Goal: Task Accomplishment & Management: Complete application form

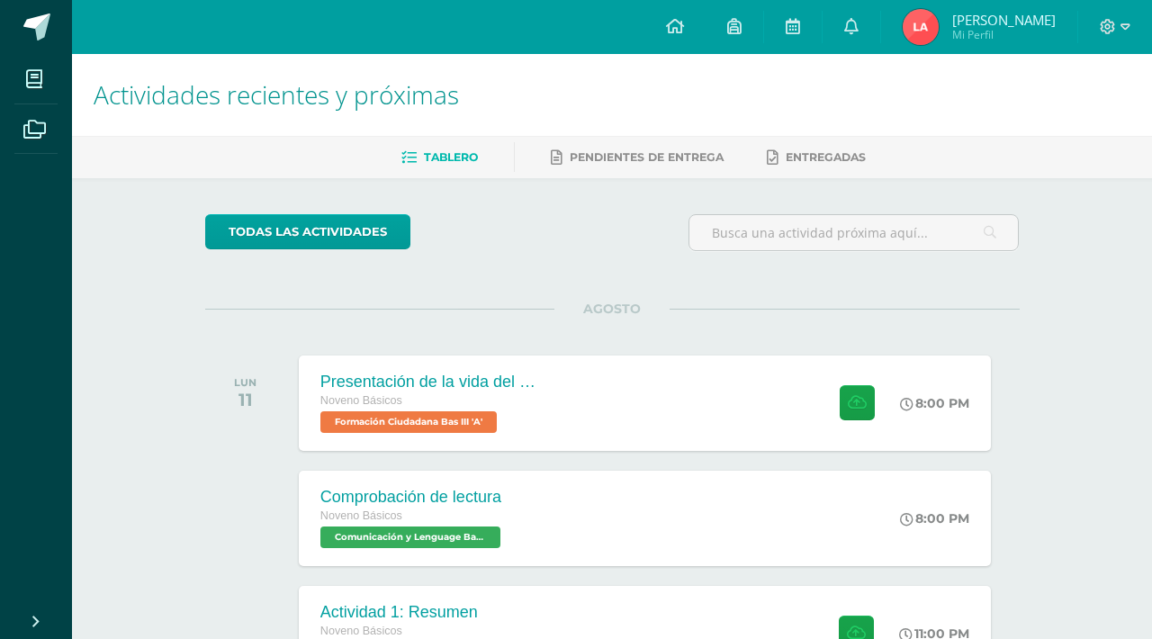
scroll to position [212, 0]
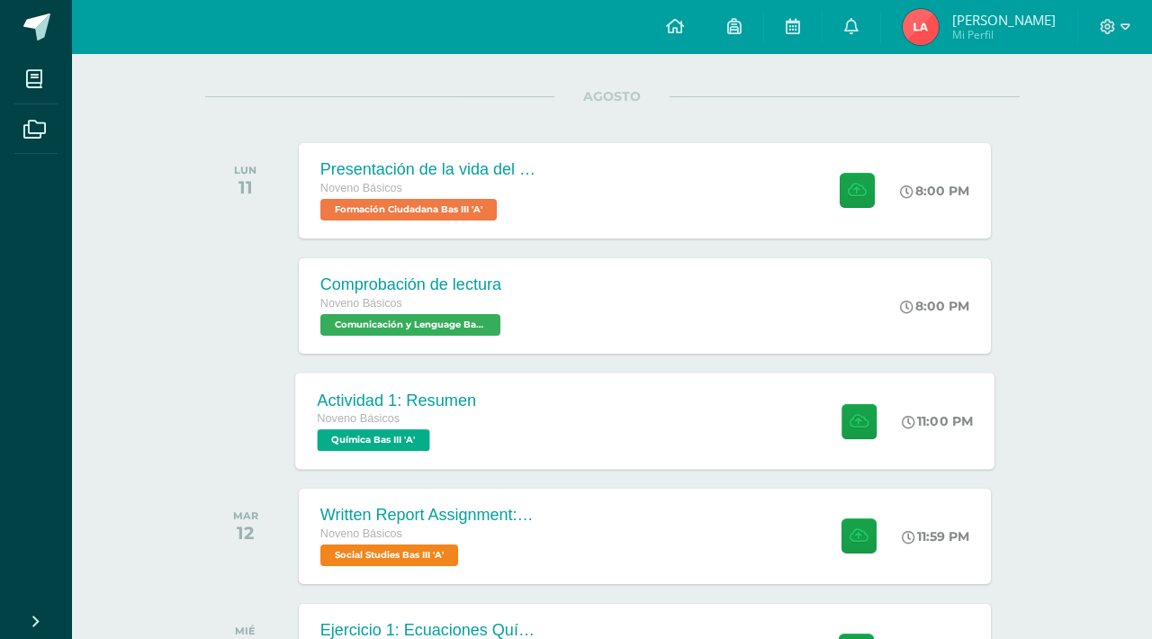
click at [470, 420] on div "Noveno Básicos" at bounding box center [396, 419] width 159 height 20
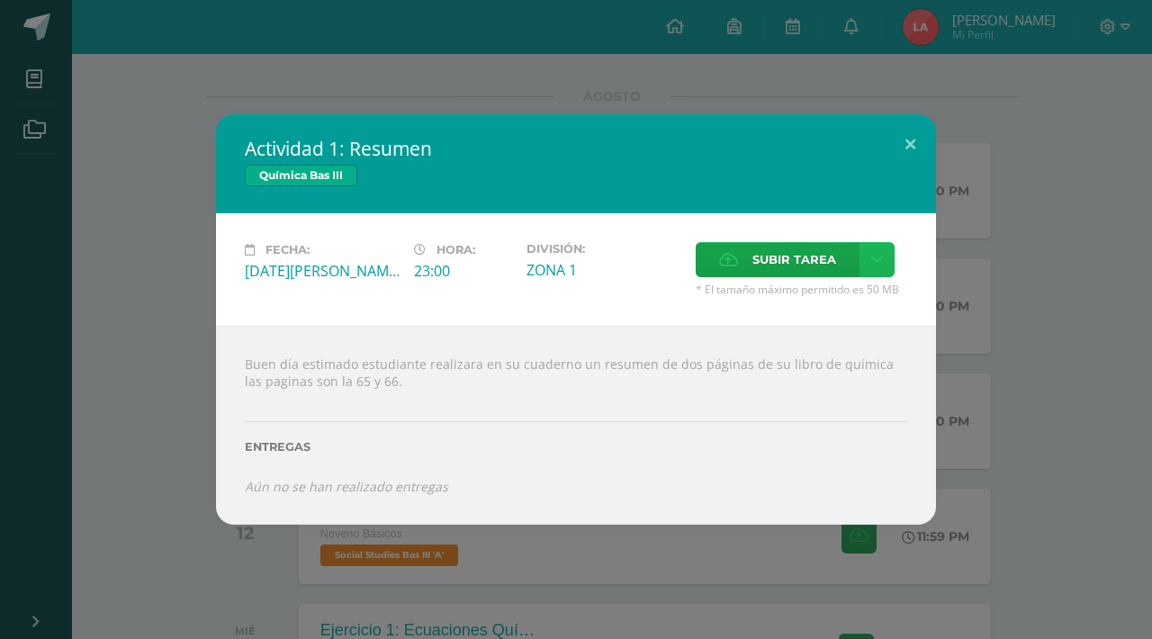
click at [872, 263] on icon at bounding box center [876, 259] width 13 height 15
click at [829, 260] on span "Subir tarea" at bounding box center [794, 259] width 84 height 33
click at [0, 0] on input "Subir tarea" at bounding box center [0, 0] width 0 height 0
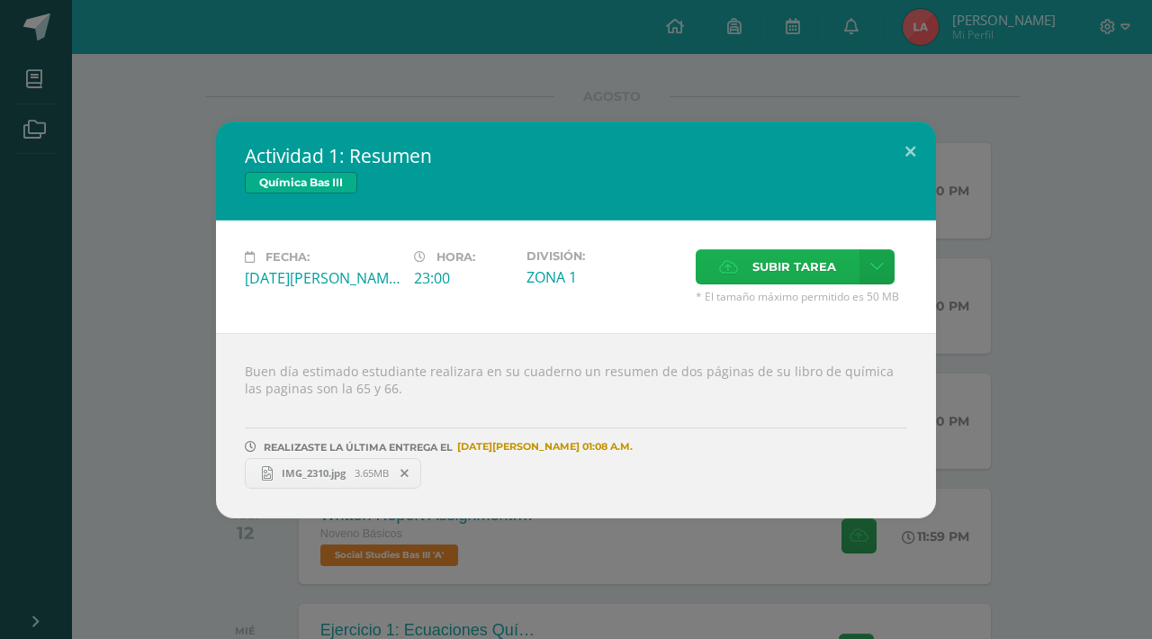
click at [843, 267] on label "Subir tarea" at bounding box center [777, 266] width 164 height 35
click at [0, 0] on input "Subir tarea" at bounding box center [0, 0] width 0 height 0
click at [506, 480] on link "IMG_2311.jpg 3.73MB" at bounding box center [514, 473] width 176 height 31
click at [342, 464] on link "IMG_2310.jpg 3.65MB" at bounding box center [333, 473] width 176 height 31
click at [998, 254] on div "Actividad 1: Resumen Química Bas III Fecha: [DATE][PERSON_NAME] Hora: 23:00 Div…" at bounding box center [575, 319] width 1137 height 397
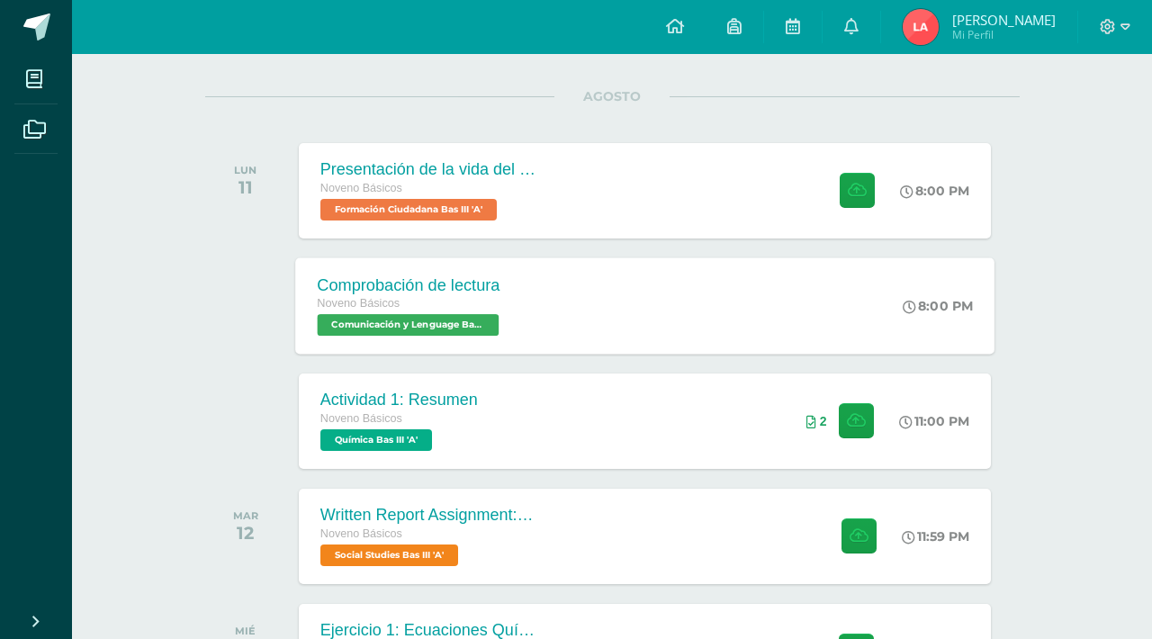
click at [453, 314] on span "Comunicación y Lenguage Bas III 'A'" at bounding box center [408, 325] width 182 height 22
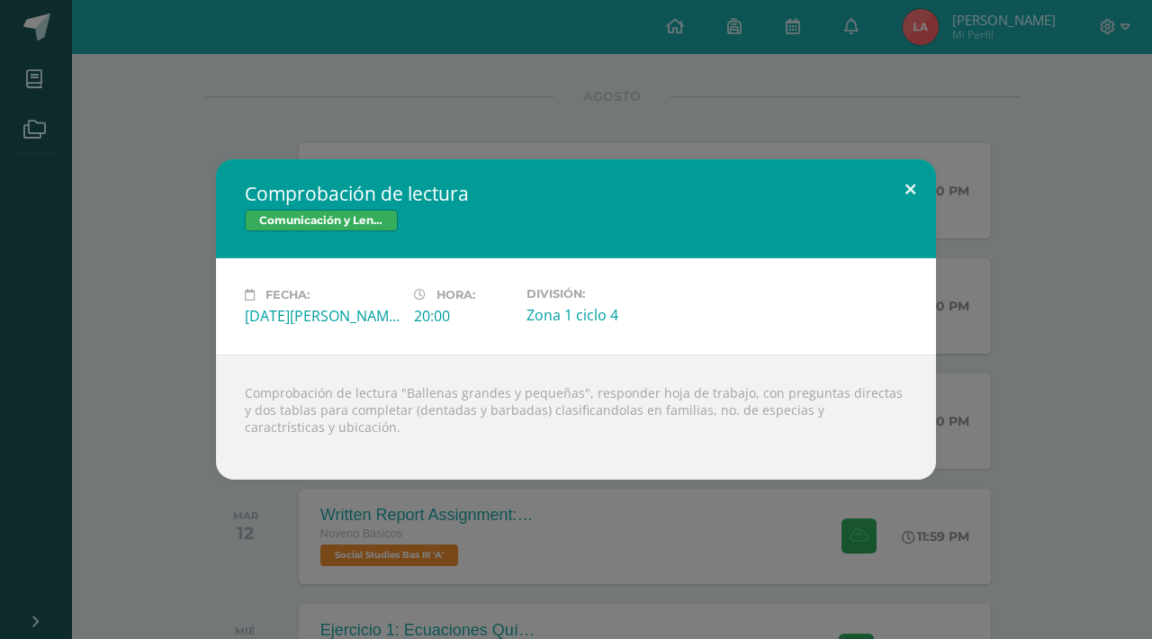
click at [908, 185] on button at bounding box center [909, 189] width 51 height 61
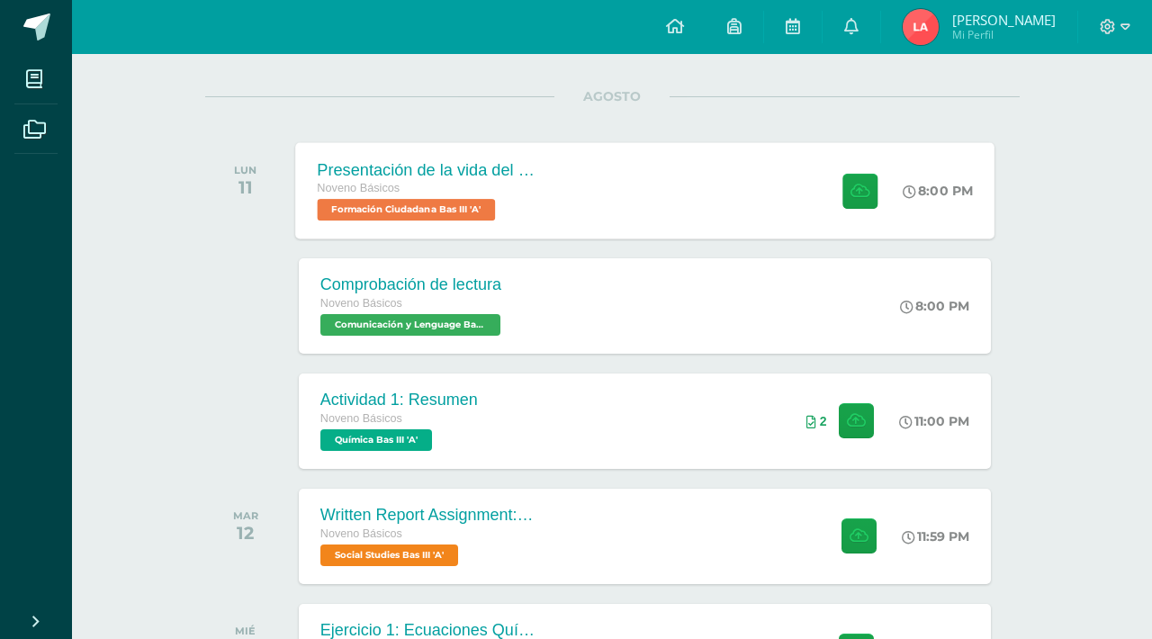
click at [493, 208] on span "Formación Ciudadana Bas III 'A'" at bounding box center [406, 210] width 178 height 22
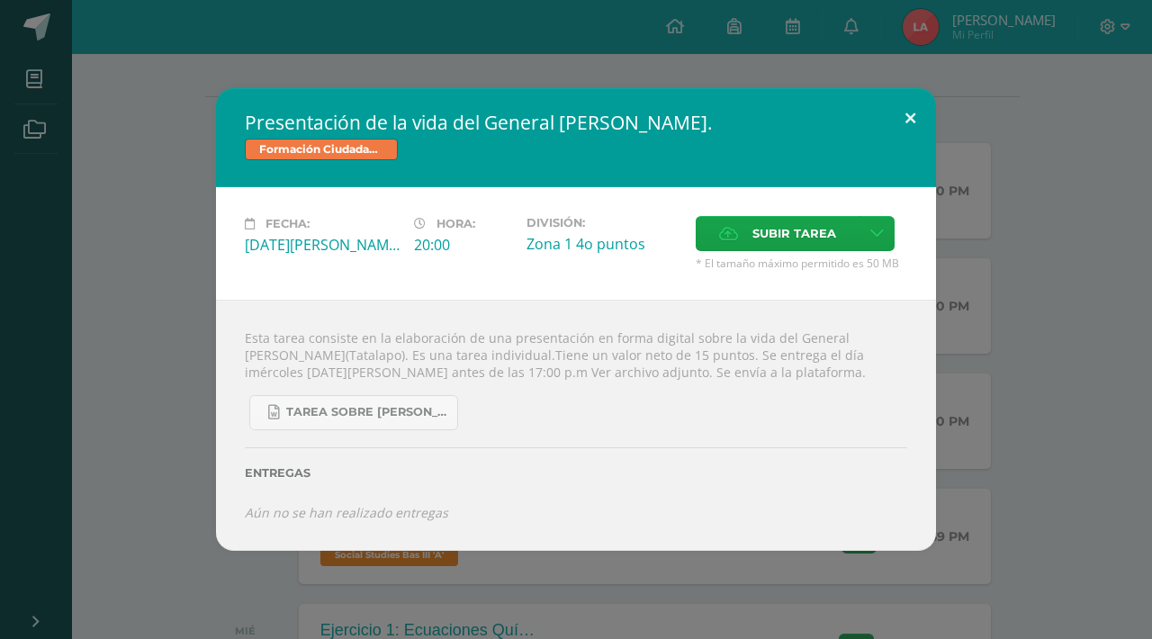
click at [895, 124] on button at bounding box center [909, 118] width 51 height 61
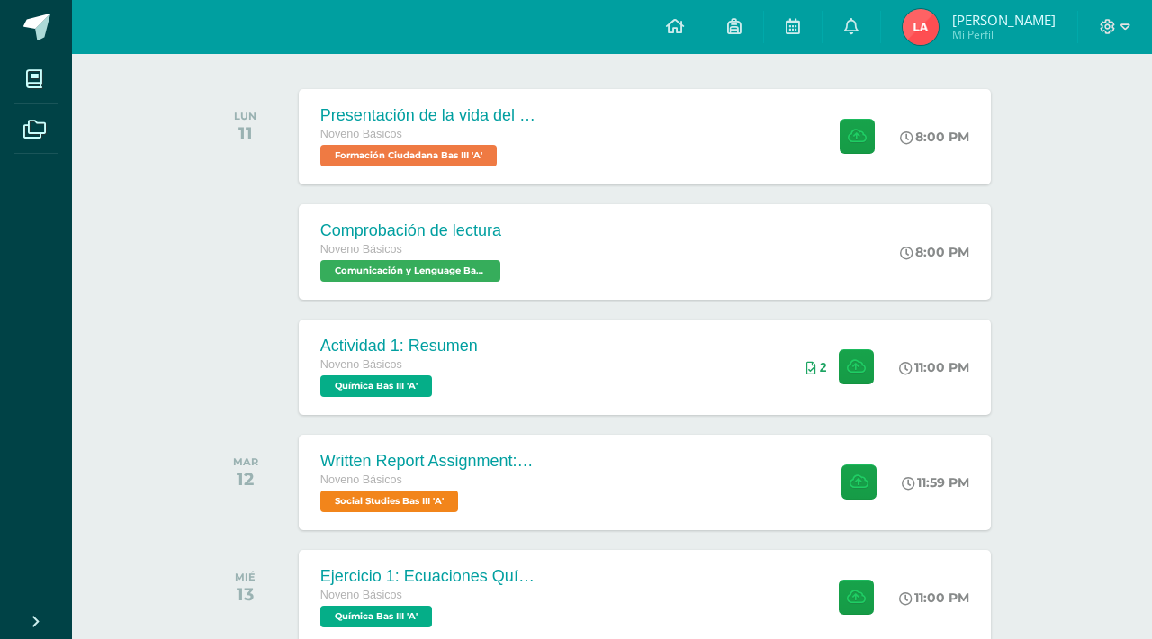
scroll to position [346, 0]
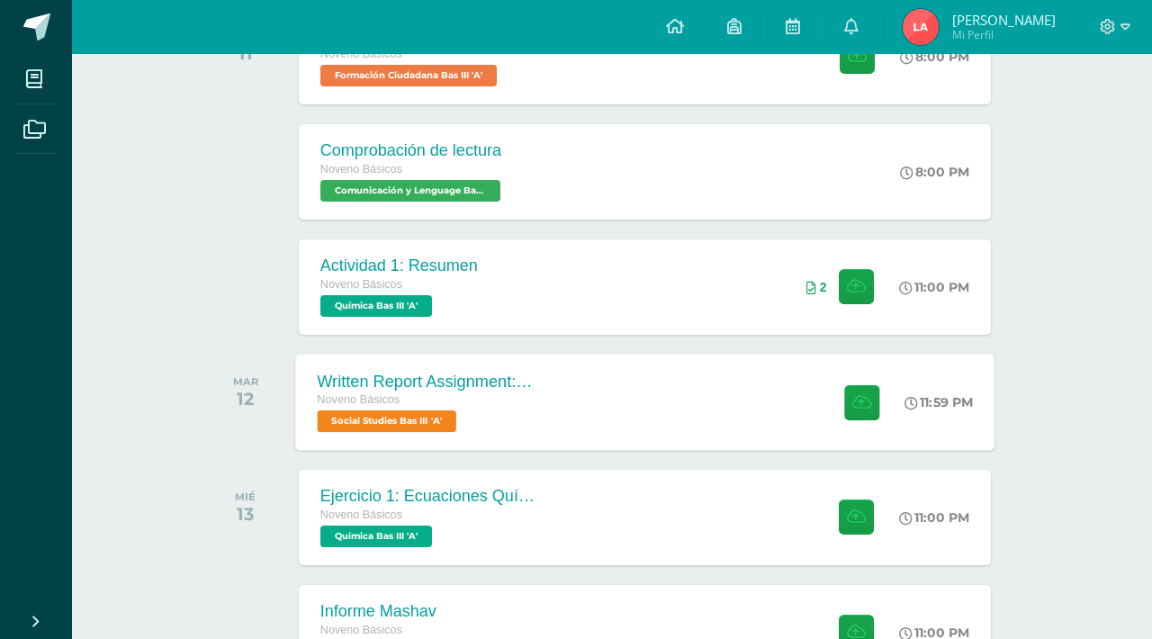
click at [522, 414] on div "Noveno Básicos Social Studies Bas III 'A'" at bounding box center [426, 410] width 218 height 41
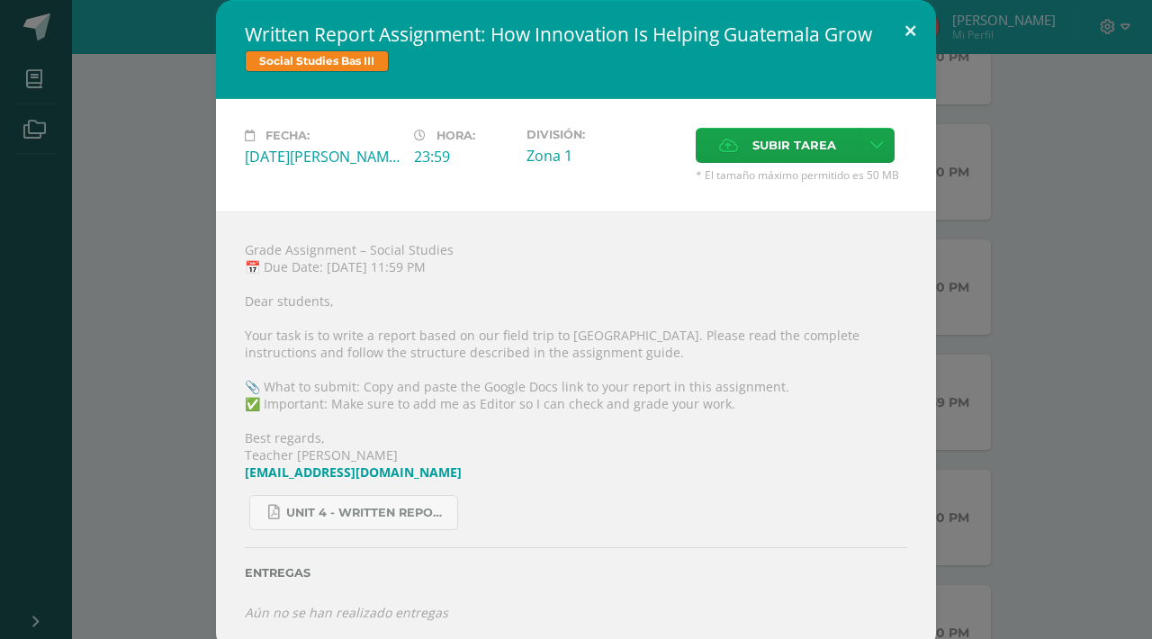
click at [907, 26] on button at bounding box center [909, 30] width 51 height 61
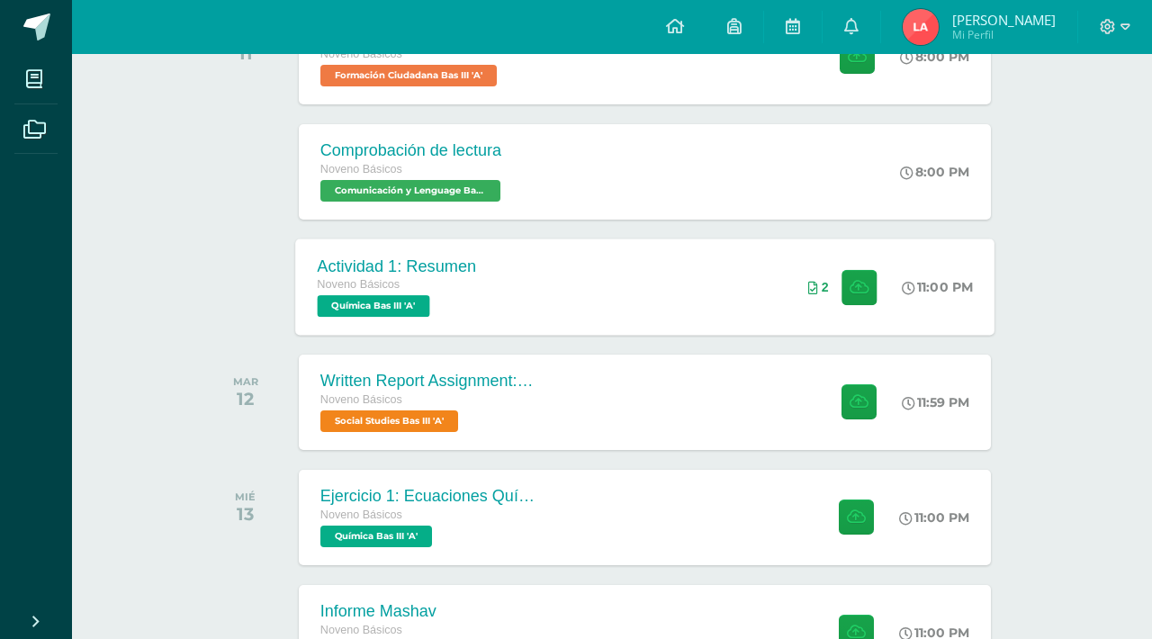
click at [479, 307] on div "Actividad 1: Resumen Noveno Básicos Química Bas III 'A'" at bounding box center [396, 286] width 202 height 96
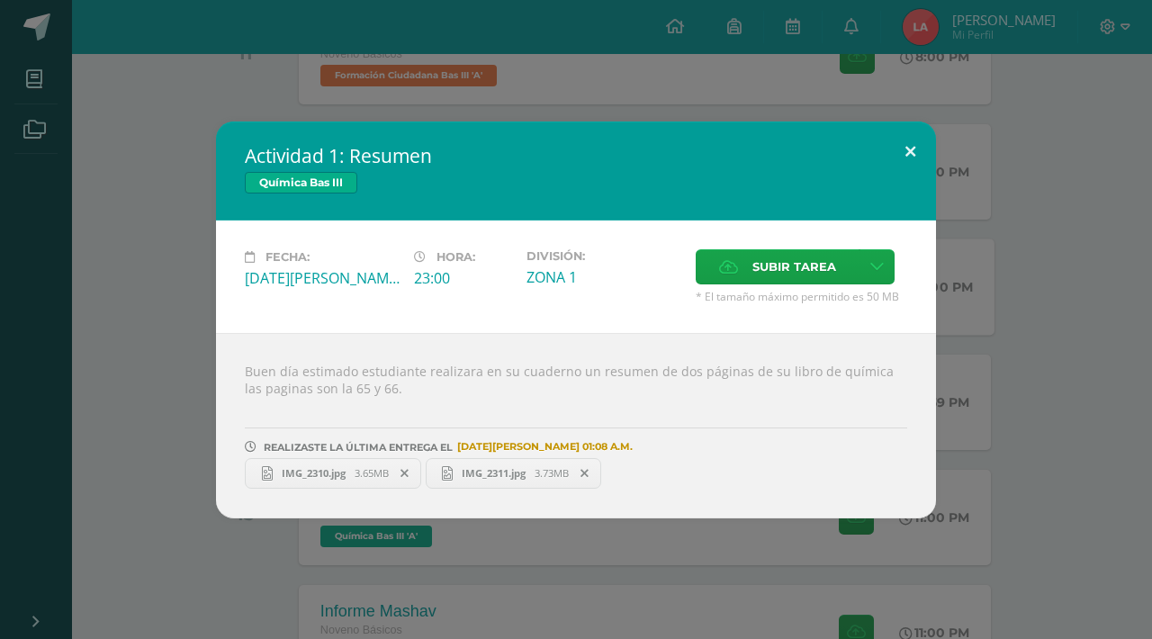
click at [907, 152] on button at bounding box center [909, 151] width 51 height 61
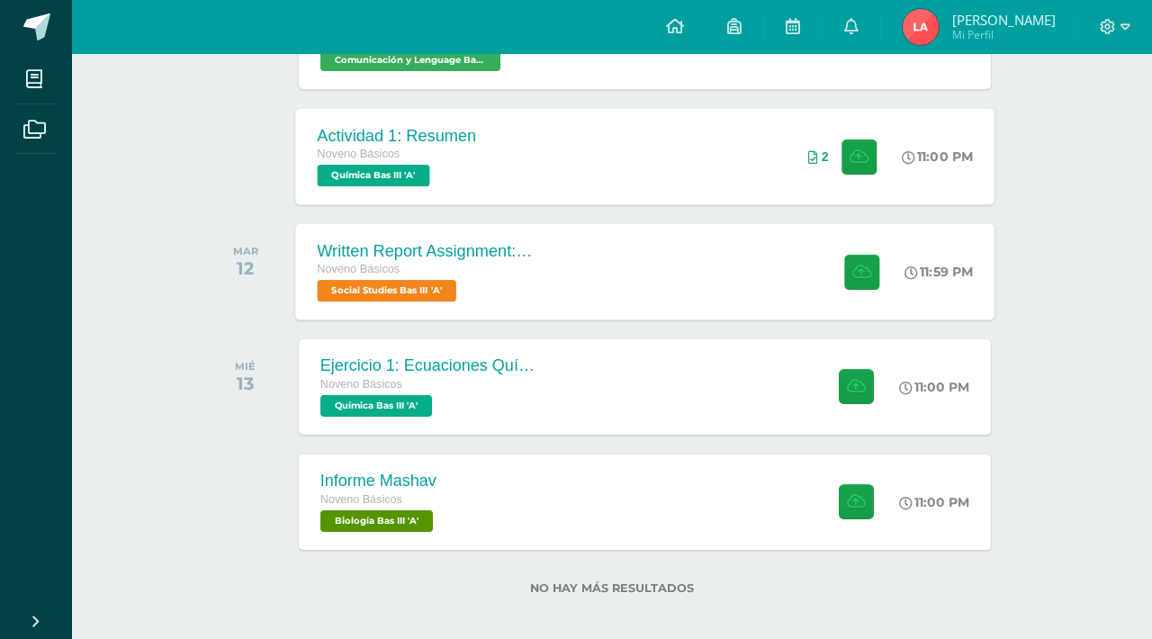
scroll to position [475, 0]
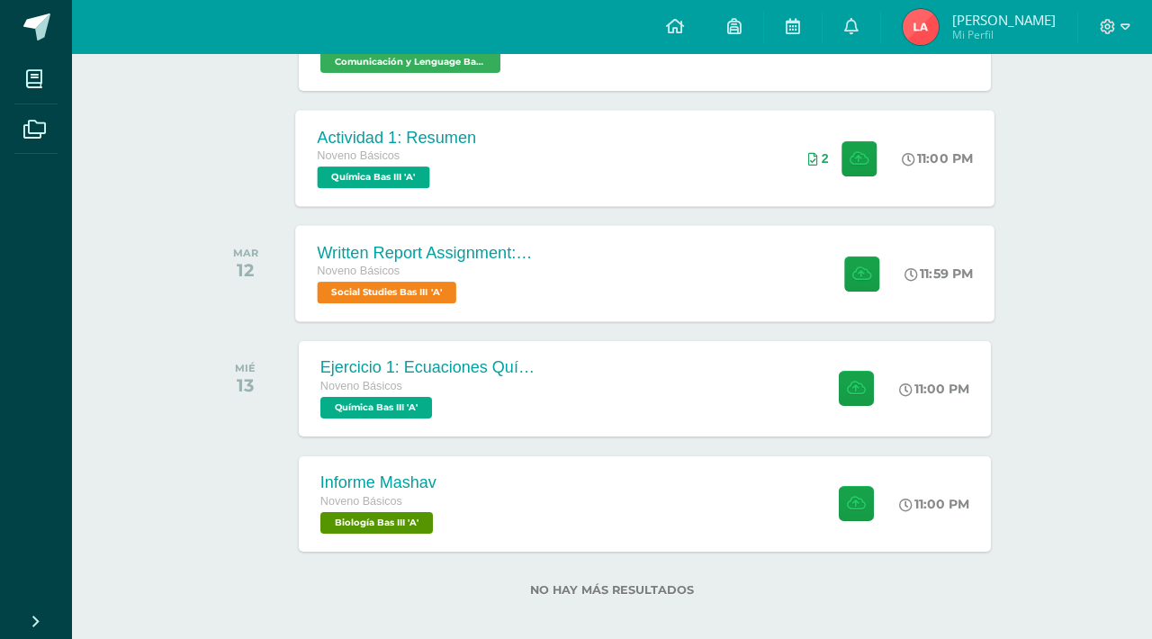
click at [515, 273] on div "Noveno Básicos" at bounding box center [426, 272] width 218 height 20
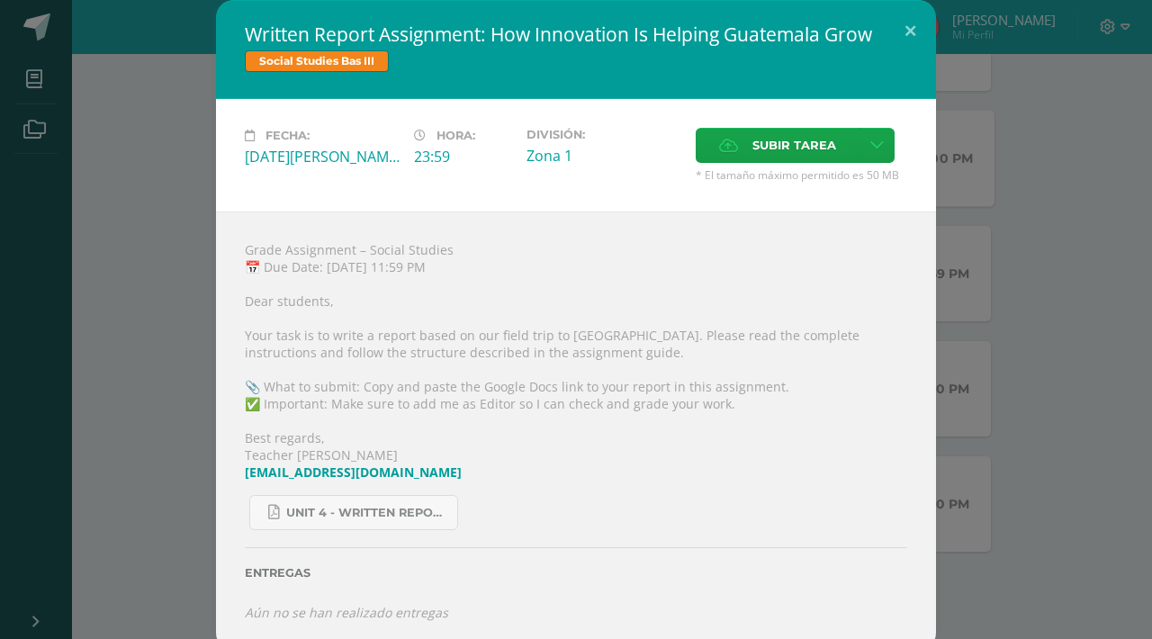
click at [1047, 403] on div "Written Report Assignment: How Innovation Is Helping Guatemala Grow Social Stud…" at bounding box center [575, 325] width 1137 height 650
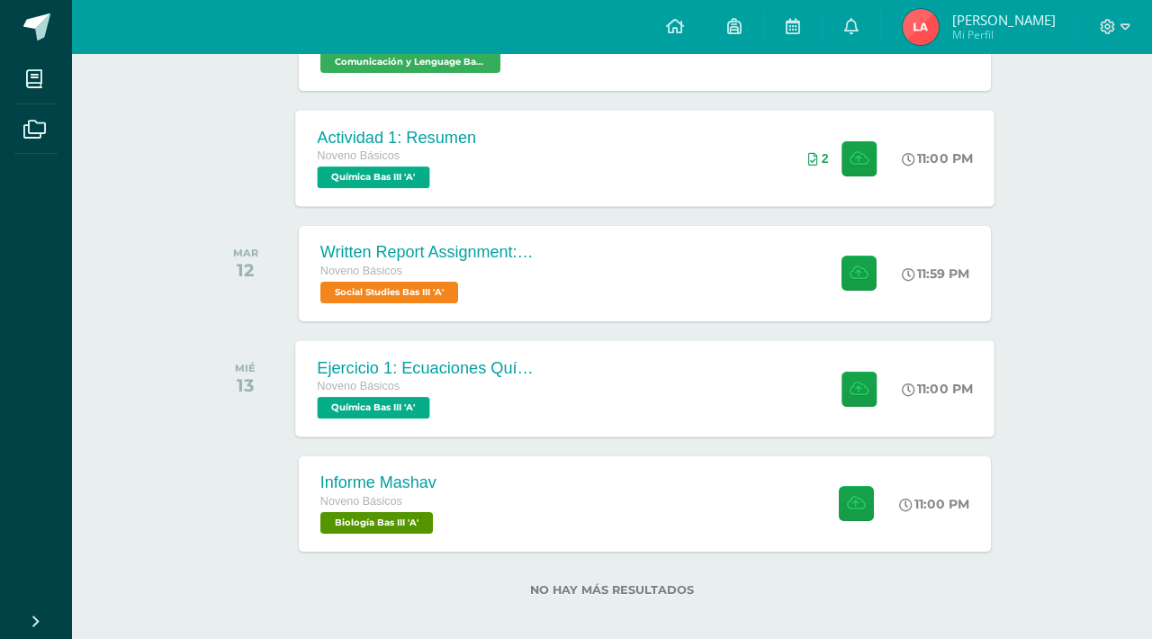
click at [768, 414] on div "Ejercicio 1: Ecuaciones Químicas Noveno Básicos Química Bas III 'A' 11:00 PM Ej…" at bounding box center [644, 388] width 699 height 96
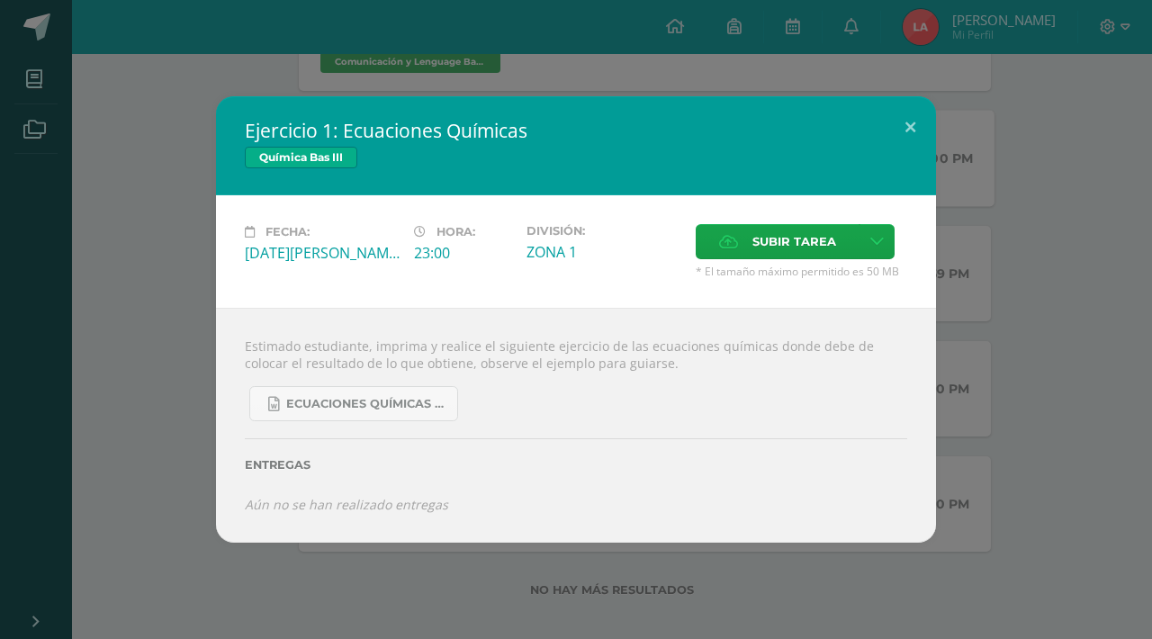
click at [998, 397] on div "Ejercicio 1: Ecuaciones Químicas Química Bas III Fecha: [DATE][PERSON_NAME] Hor…" at bounding box center [575, 318] width 1137 height 445
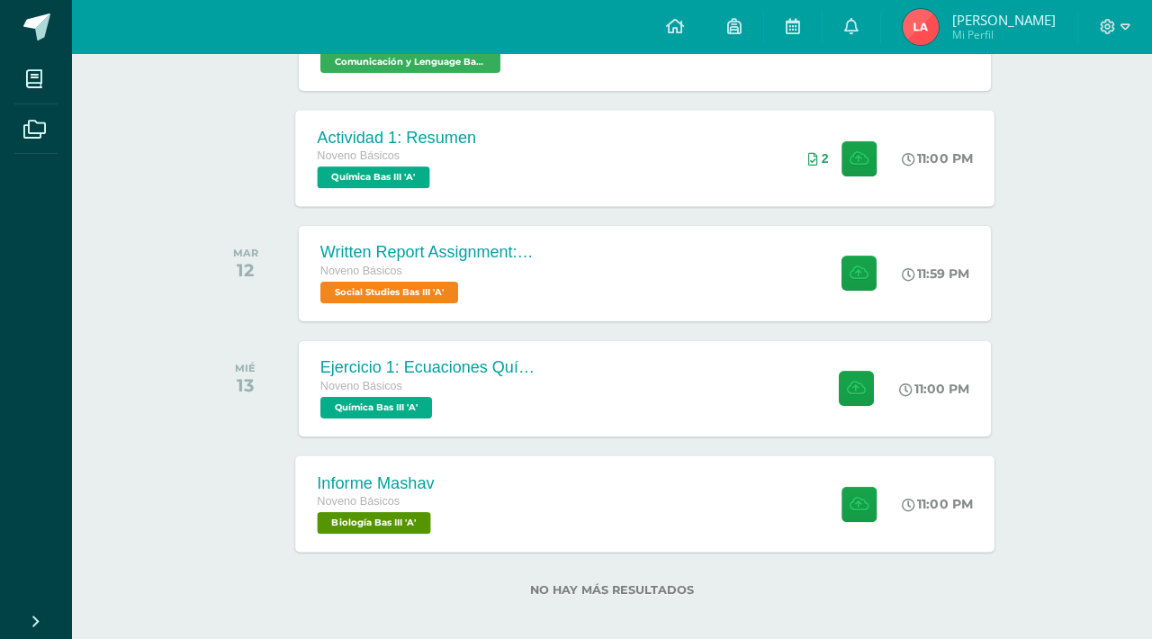
click at [748, 496] on div "Informe Mashav Noveno Básicos Biología Bas III 'A' 11:00 PM Informe Mashav Biol…" at bounding box center [644, 503] width 699 height 96
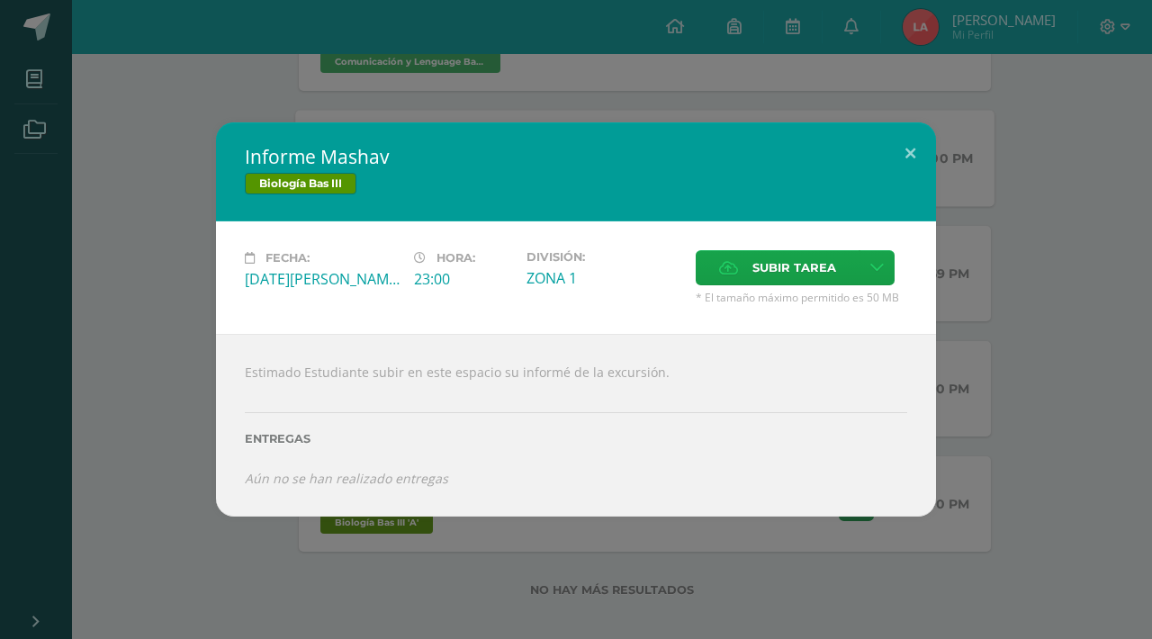
click at [1008, 454] on div "Informe Mashav Biología Bas III Fecha: [DATE][PERSON_NAME] Hora: 23:00 División…" at bounding box center [575, 318] width 1137 height 393
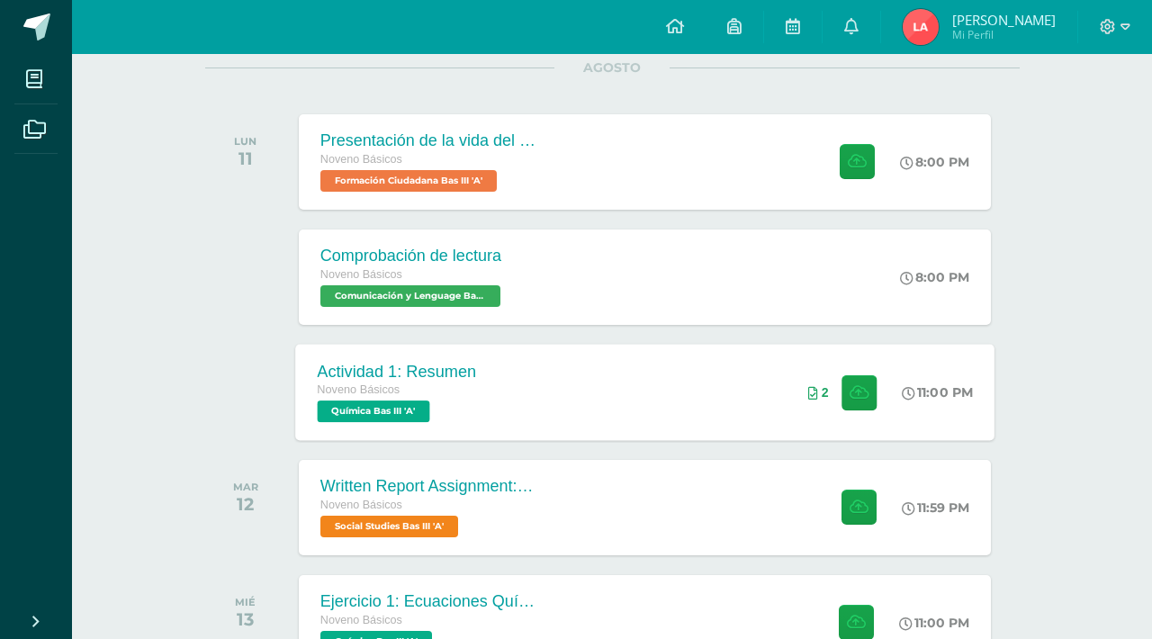
scroll to position [218, 0]
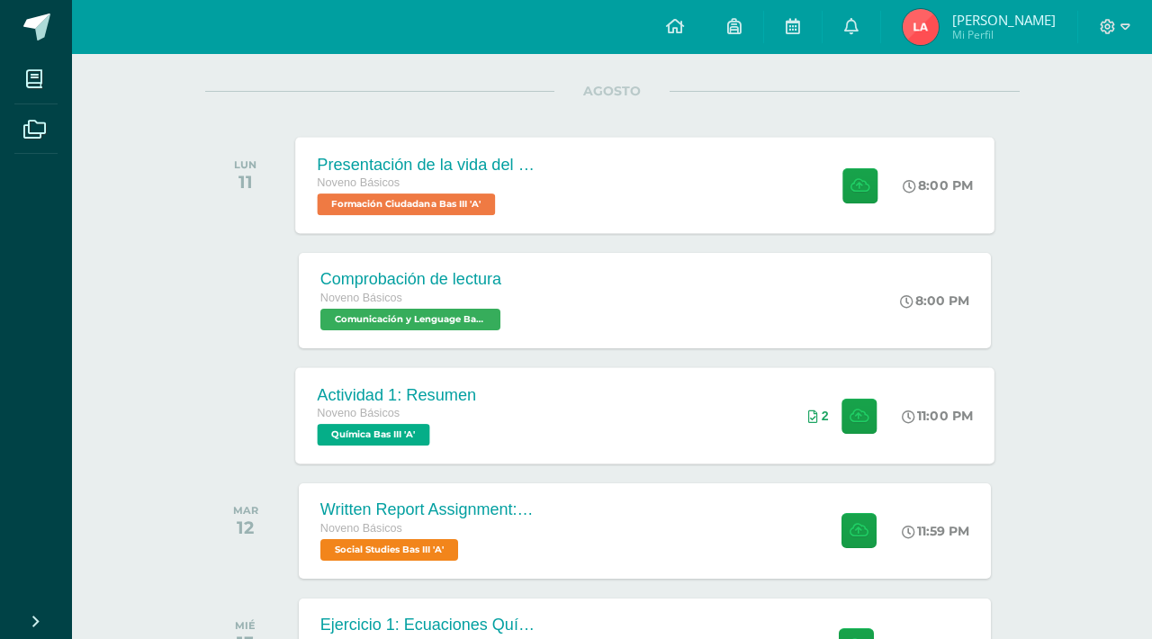
click at [628, 210] on div "Presentación de la vida del General [PERSON_NAME]. Noveno Básicos Formación Ciu…" at bounding box center [644, 185] width 699 height 96
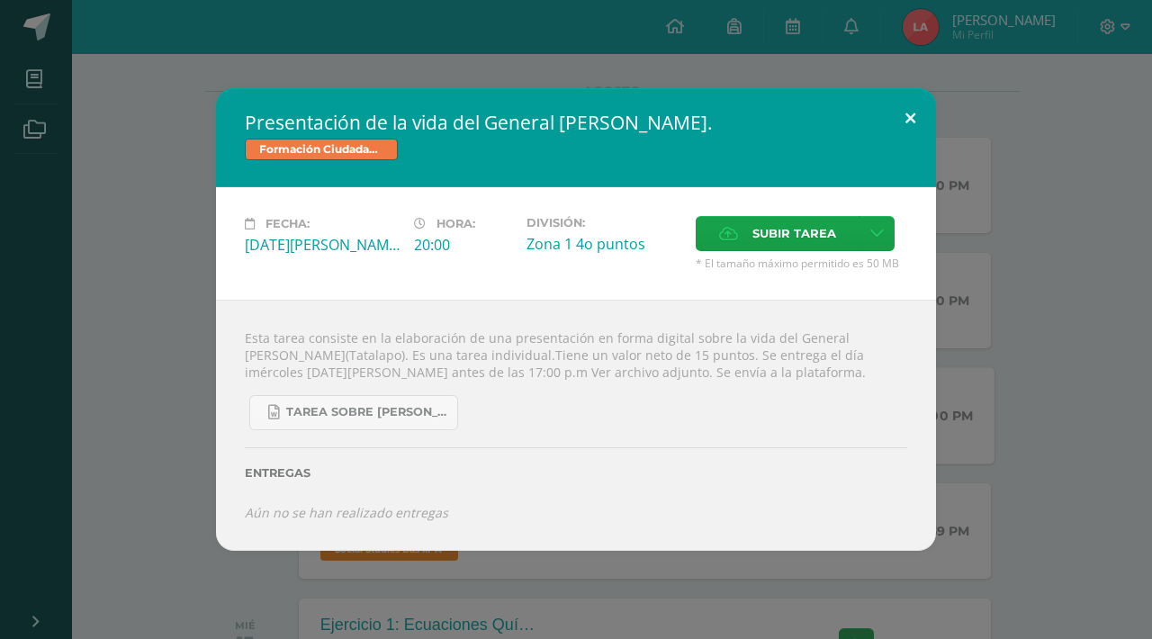
click at [910, 112] on button at bounding box center [909, 118] width 51 height 61
